Goal: Task Accomplishment & Management: Complete application form

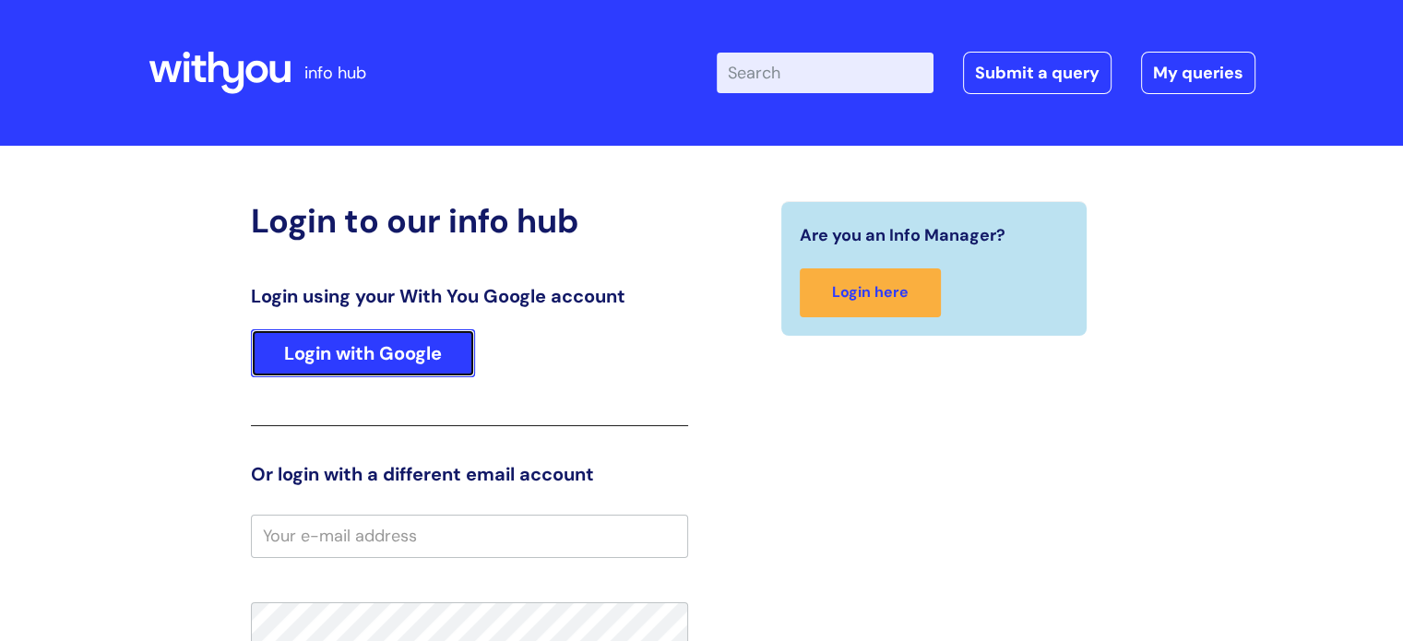
click at [350, 351] on link "Login with Google" at bounding box center [363, 353] width 224 height 48
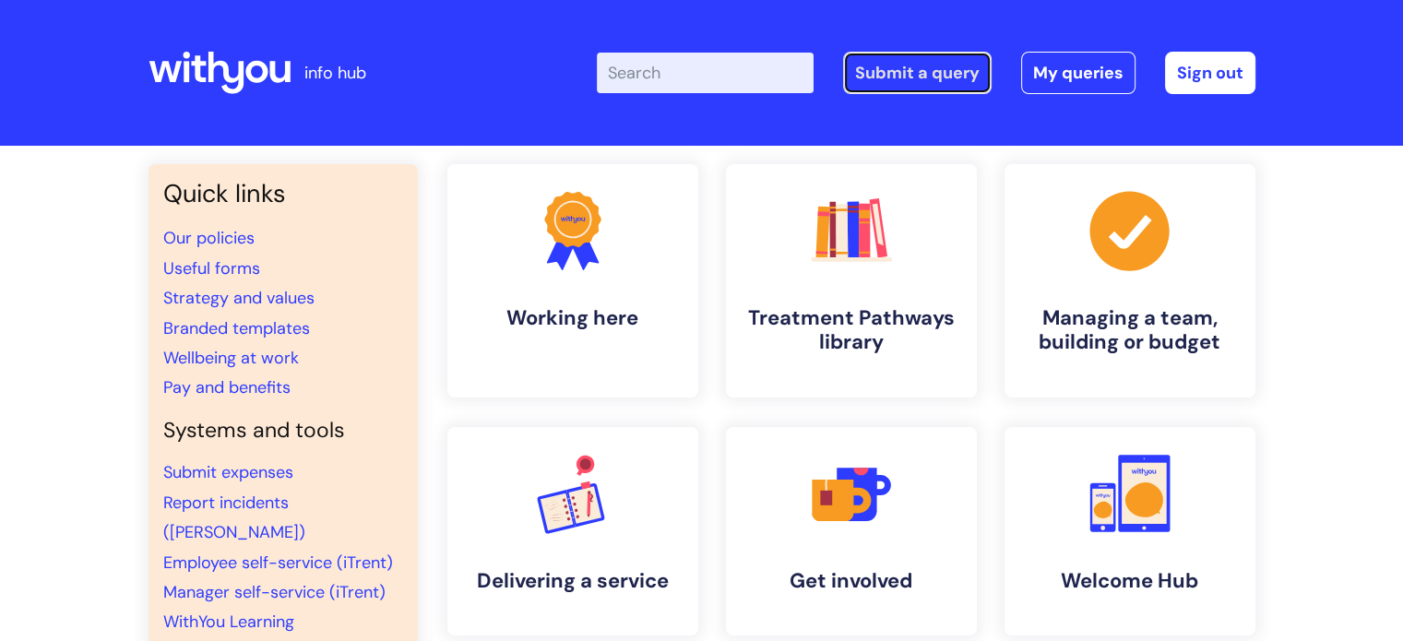
click at [934, 69] on link "Submit a query" at bounding box center [917, 73] width 148 height 42
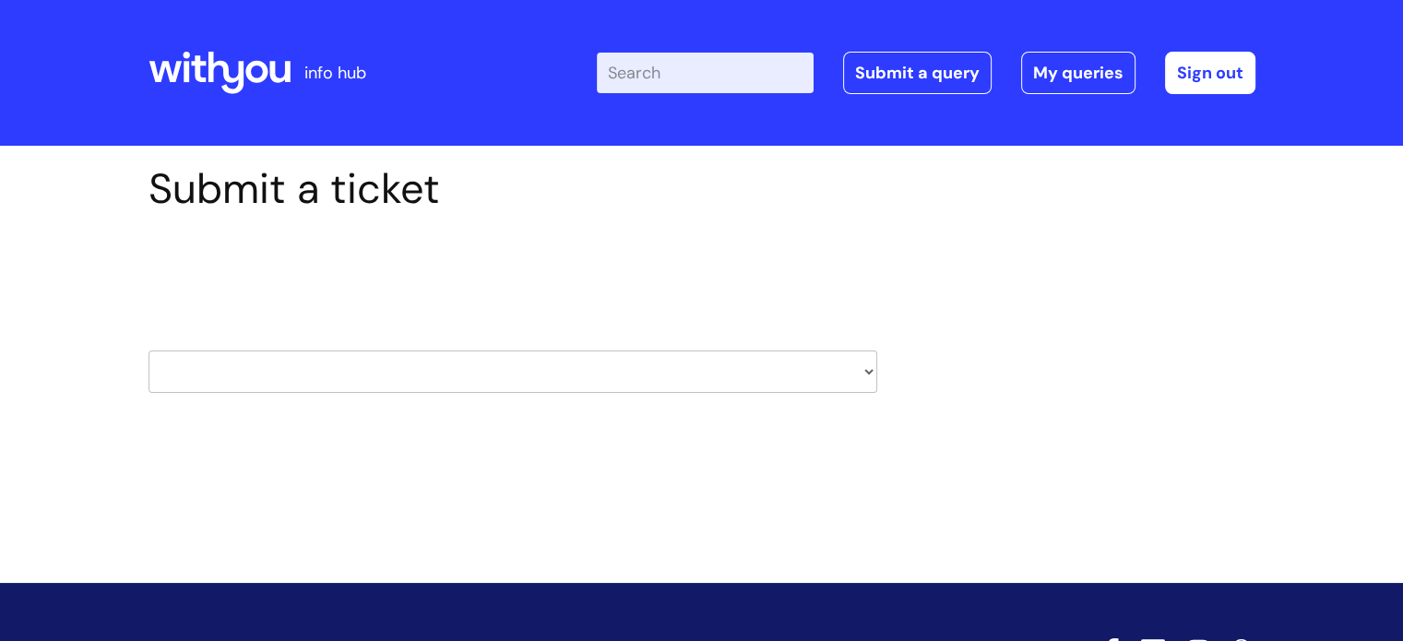
click at [869, 373] on select "HR / People IT and Support Clinical Drug Alerts Finance Accounts Data Support T…" at bounding box center [512, 371] width 729 height 42
select select "it_and_support"
click at [148, 350] on select "HR / People IT and Support Clinical Drug Alerts Finance Accounts Data Support T…" at bounding box center [512, 371] width 729 height 42
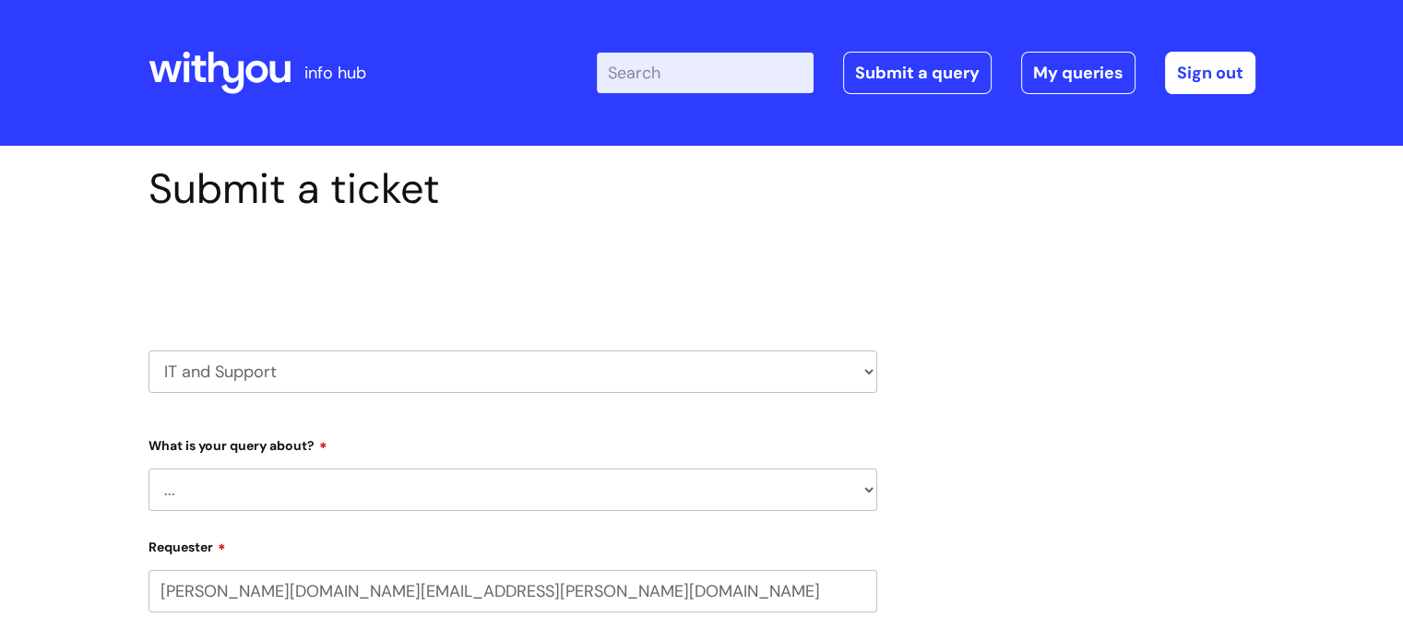
select select "80004418200"
click at [867, 494] on select "... Mobile Phone Reset & MFA Accounts, Starters and Leavers IT Hardware issue I…" at bounding box center [512, 489] width 729 height 42
select select "Something Else"
click at [148, 468] on select "... Mobile Phone Reset & MFA Accounts, Starters and Leavers IT Hardware issue I…" at bounding box center [512, 489] width 729 height 42
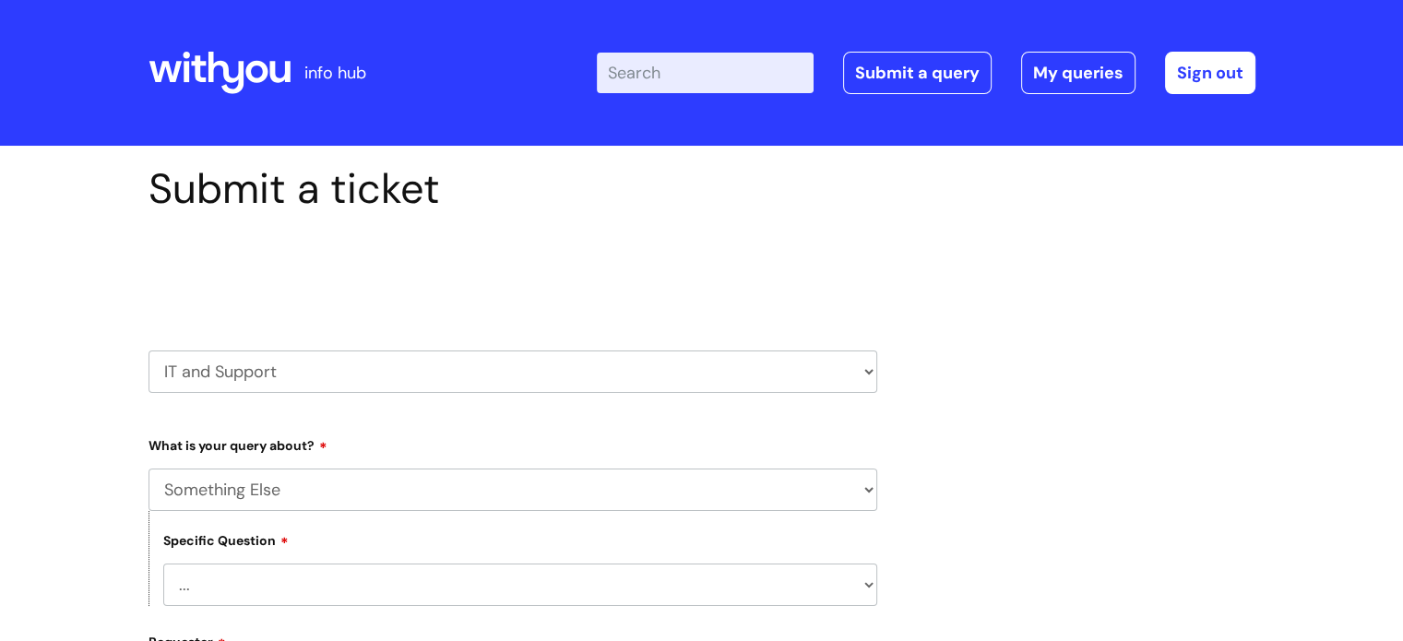
click at [865, 587] on select "... My problem is not listed" at bounding box center [520, 584] width 714 height 42
select select "My problem is not listed"
click at [163, 563] on select "... My problem is not listed" at bounding box center [520, 584] width 714 height 42
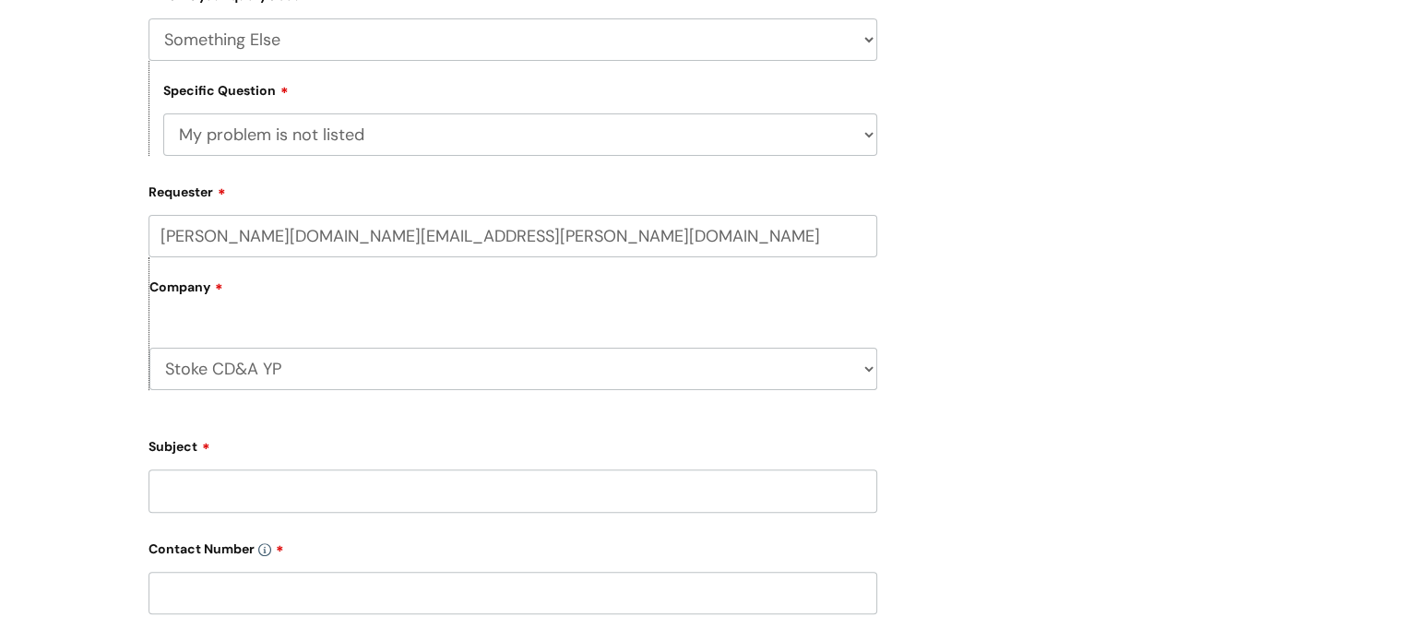
scroll to position [553, 0]
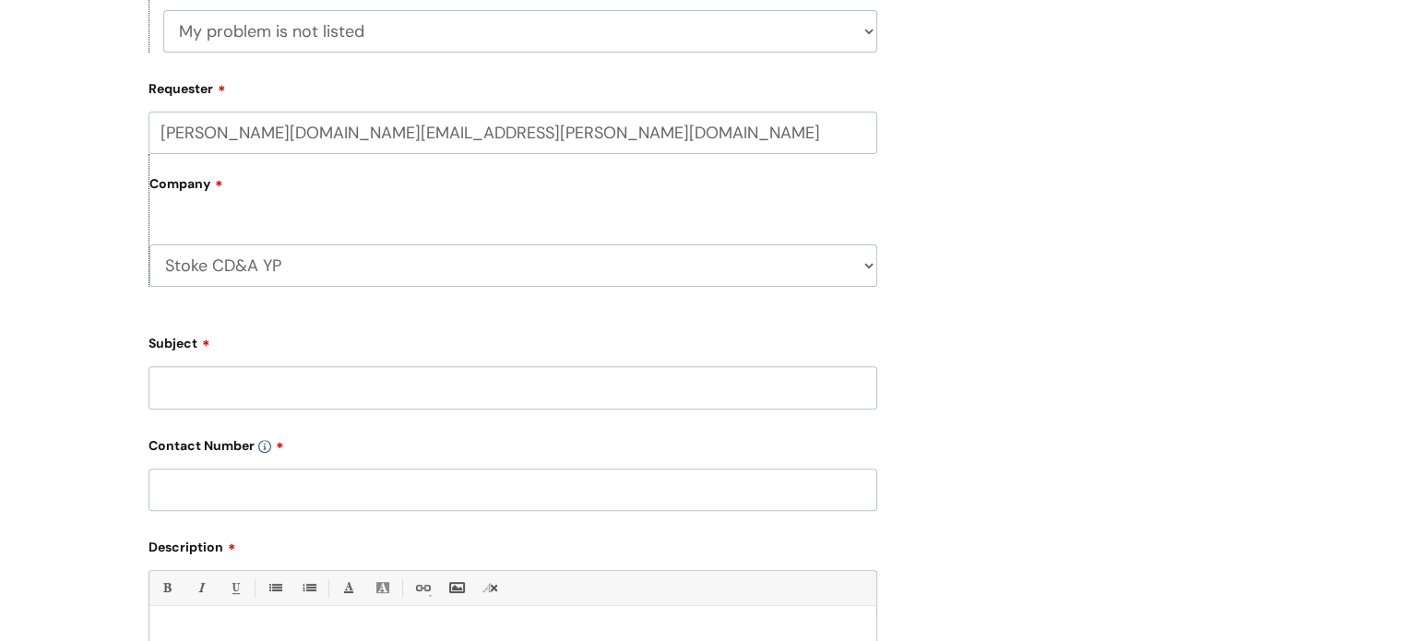
click at [275, 394] on input "Subject" at bounding box center [512, 387] width 729 height 42
type input "Account access"
click at [229, 502] on input "text" at bounding box center [512, 489] width 729 height 42
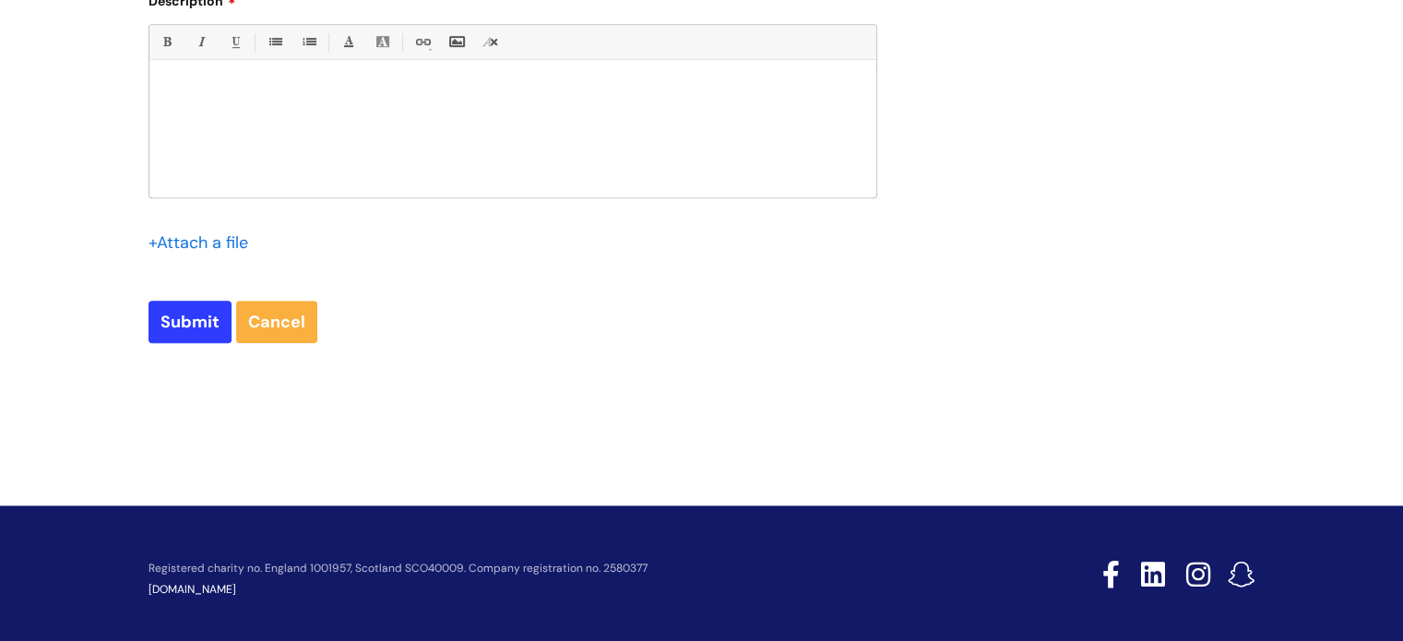
scroll to position [1107, 0]
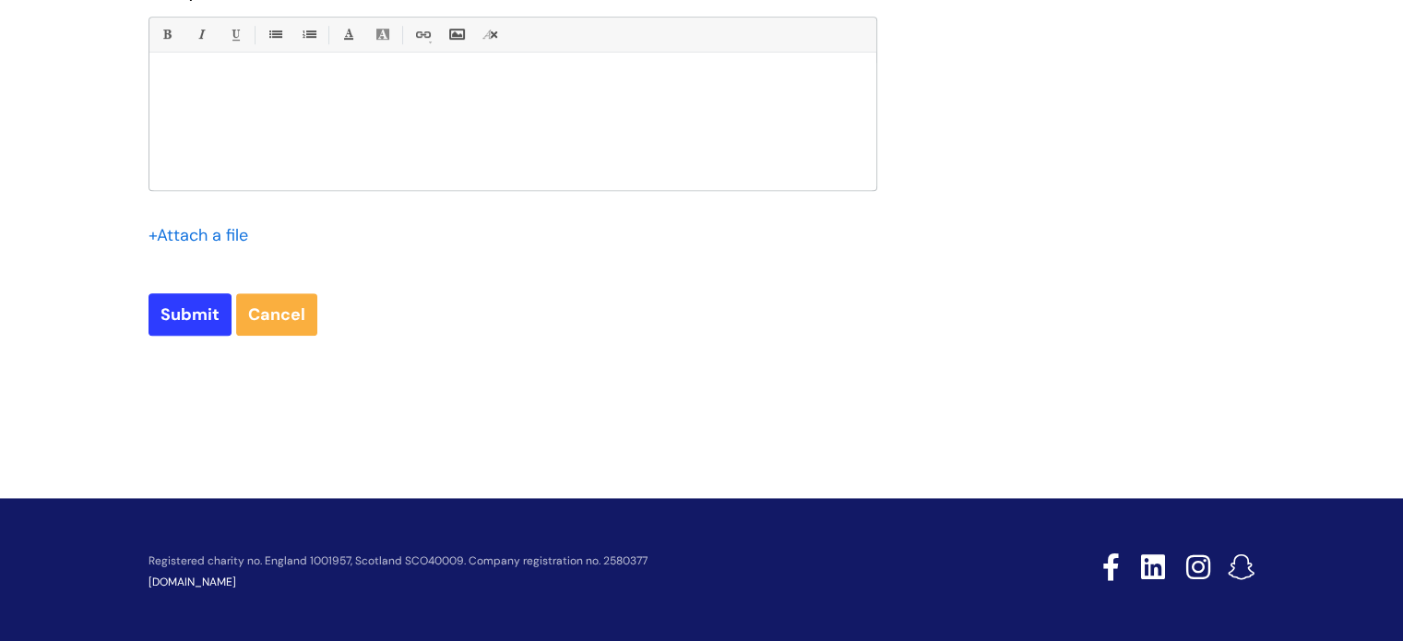
type input "07866 006 975"
click at [249, 85] on p at bounding box center [512, 85] width 699 height 17
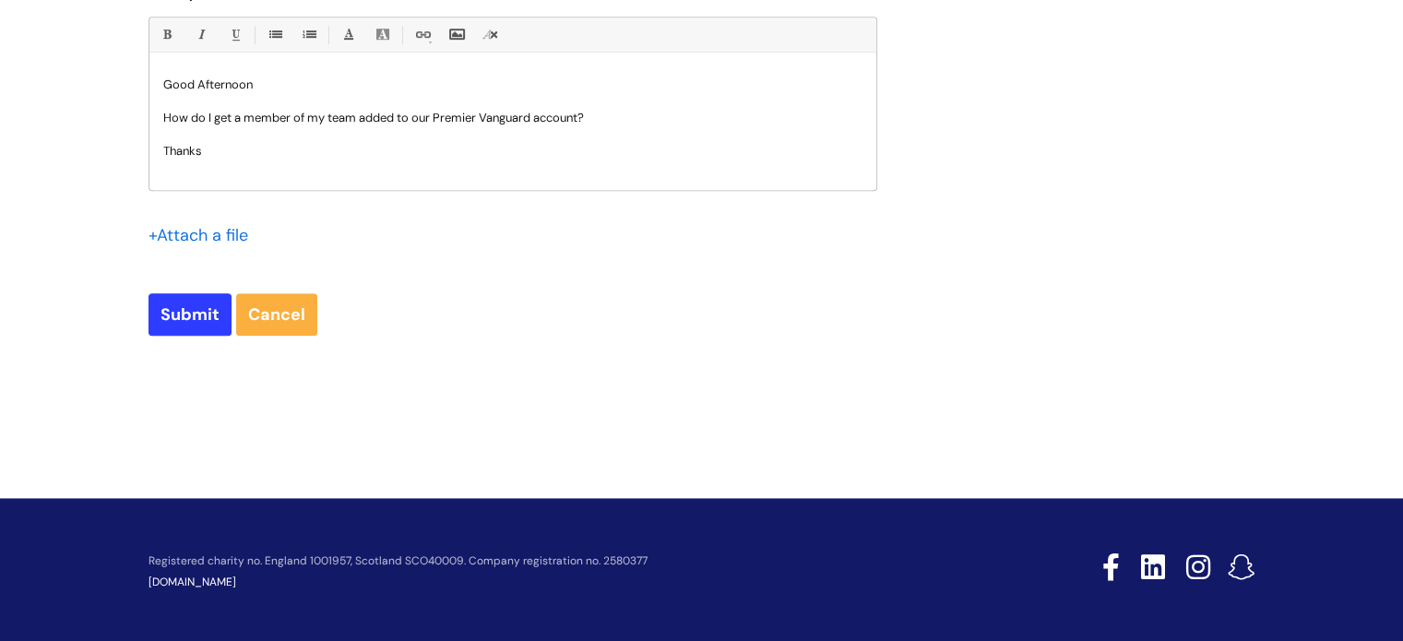
scroll to position [1, 0]
click at [259, 85] on p "Good Afternoon" at bounding box center [512, 84] width 699 height 17
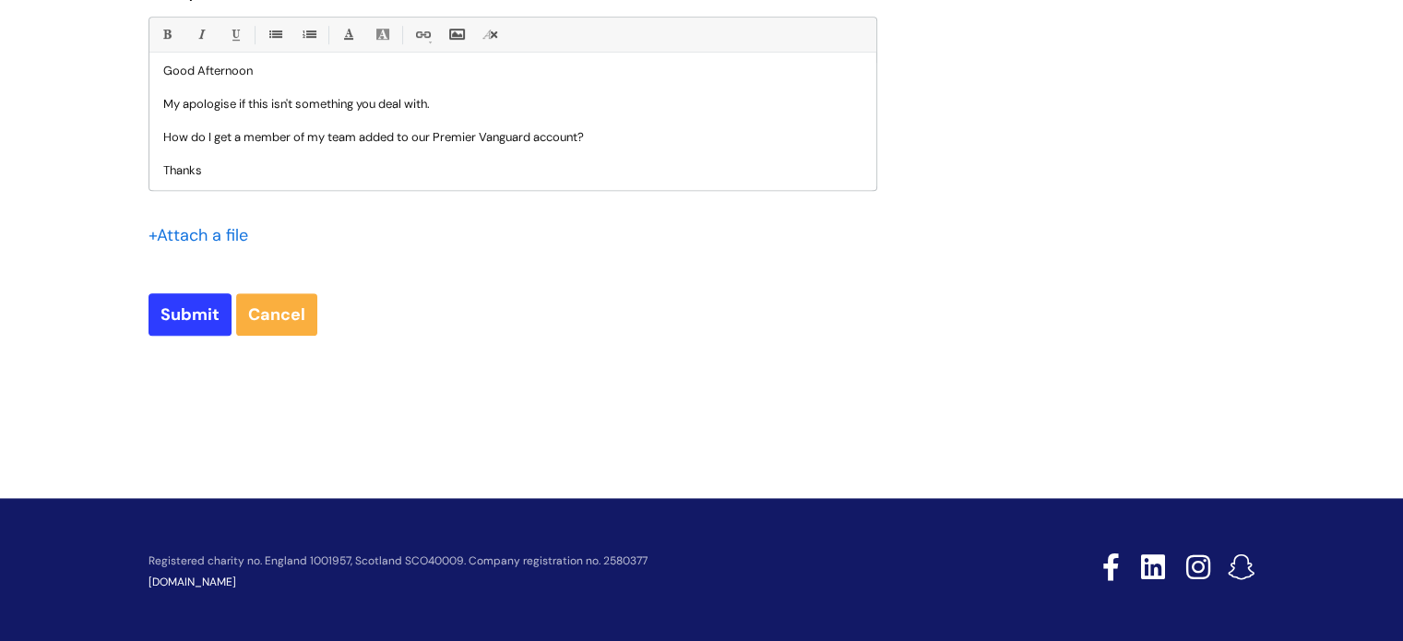
scroll to position [0, 0]
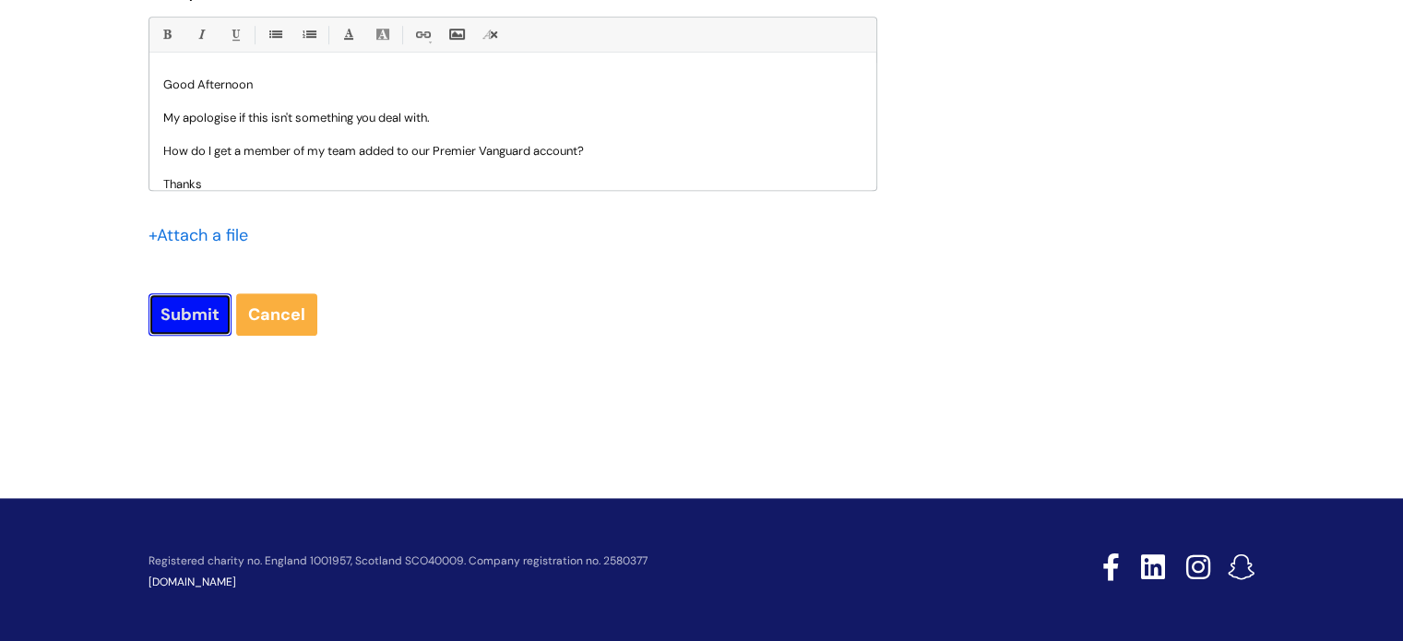
click at [177, 311] on input "Submit" at bounding box center [189, 314] width 83 height 42
type input "Please Wait..."
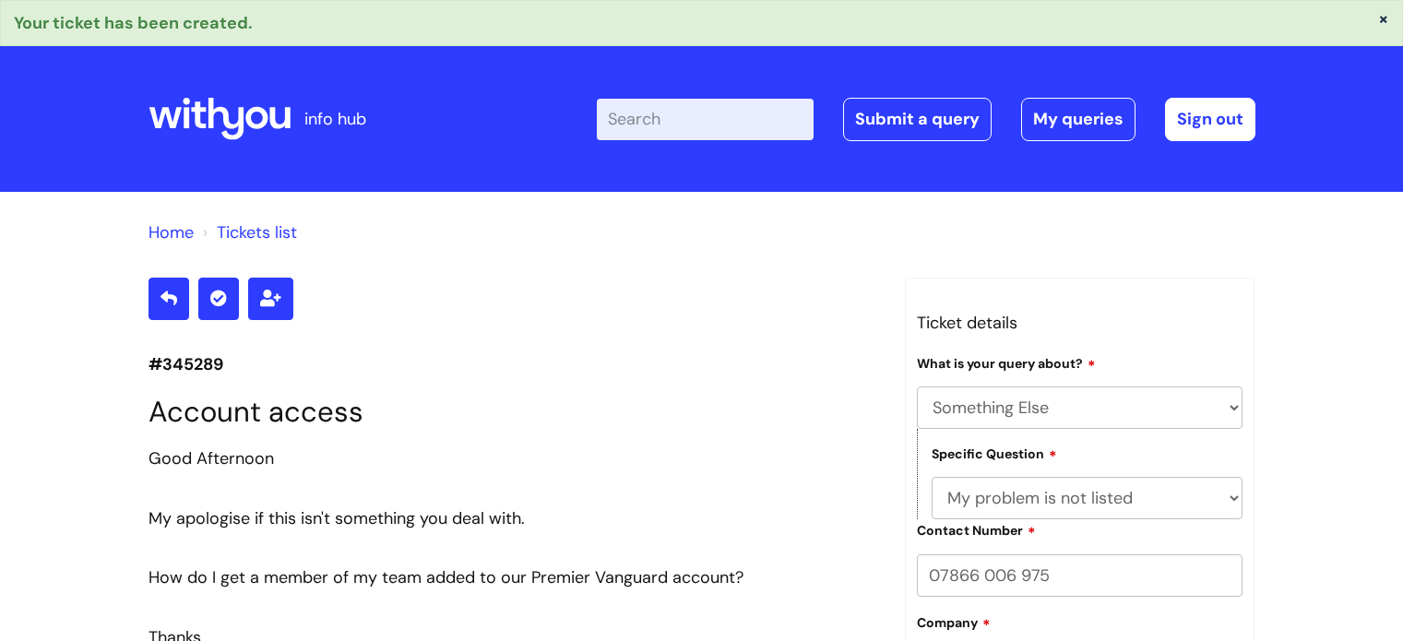
select select "Something Else"
select select "My problem is not listed"
